Goal: Task Accomplishment & Management: Complete application form

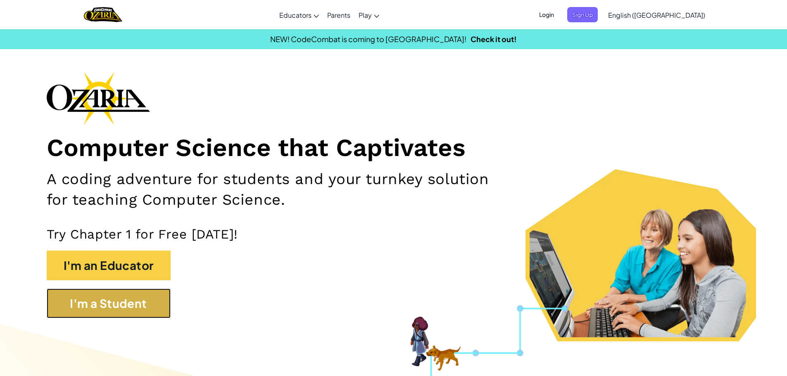
click at [114, 308] on button "I'm a Student" at bounding box center [109, 304] width 124 height 30
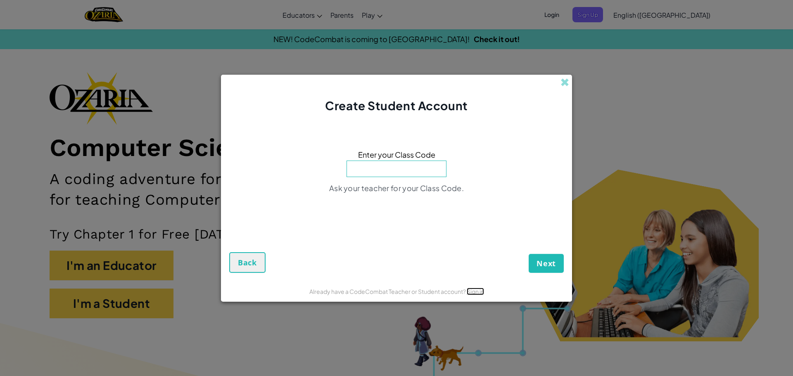
click at [480, 293] on link "Sign in" at bounding box center [475, 291] width 17 height 7
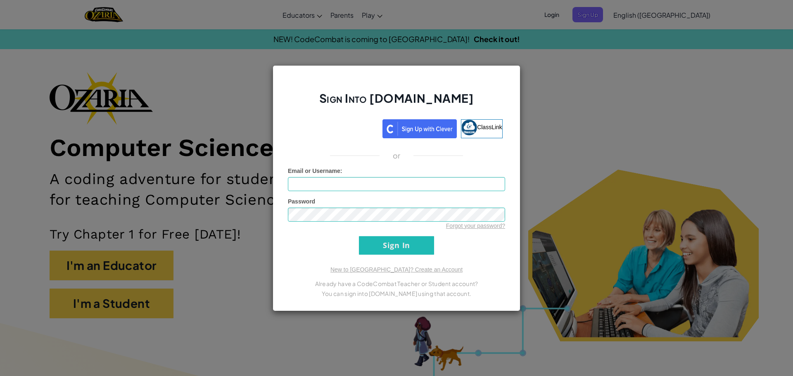
click at [555, 150] on div "Sign Into [DOMAIN_NAME] ClassLink or Unknown Error Email or Username : Password…" at bounding box center [396, 188] width 793 height 376
